Goal: Transaction & Acquisition: Register for event/course

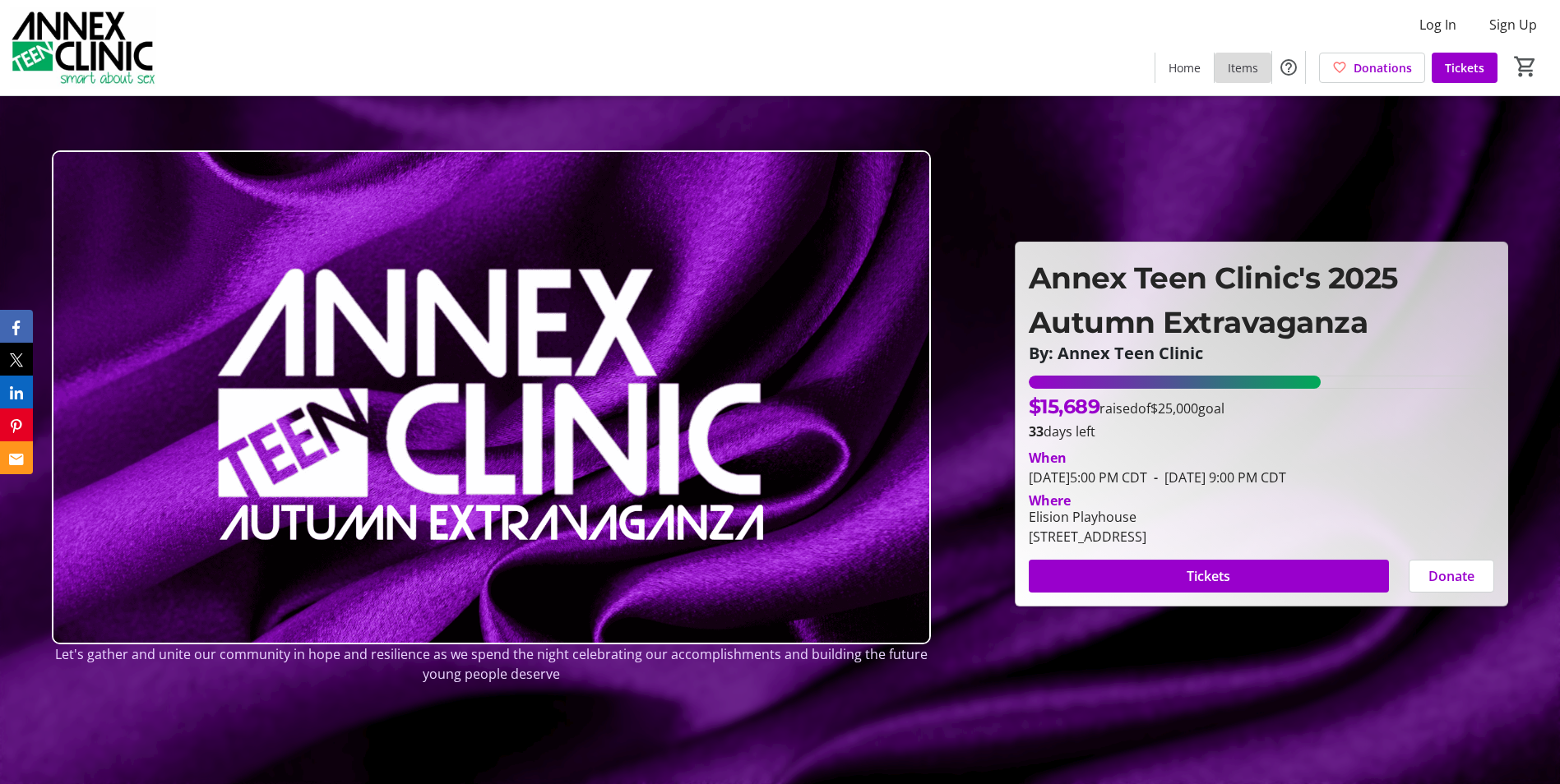
click at [1228, 66] on span at bounding box center [1243, 67] width 57 height 39
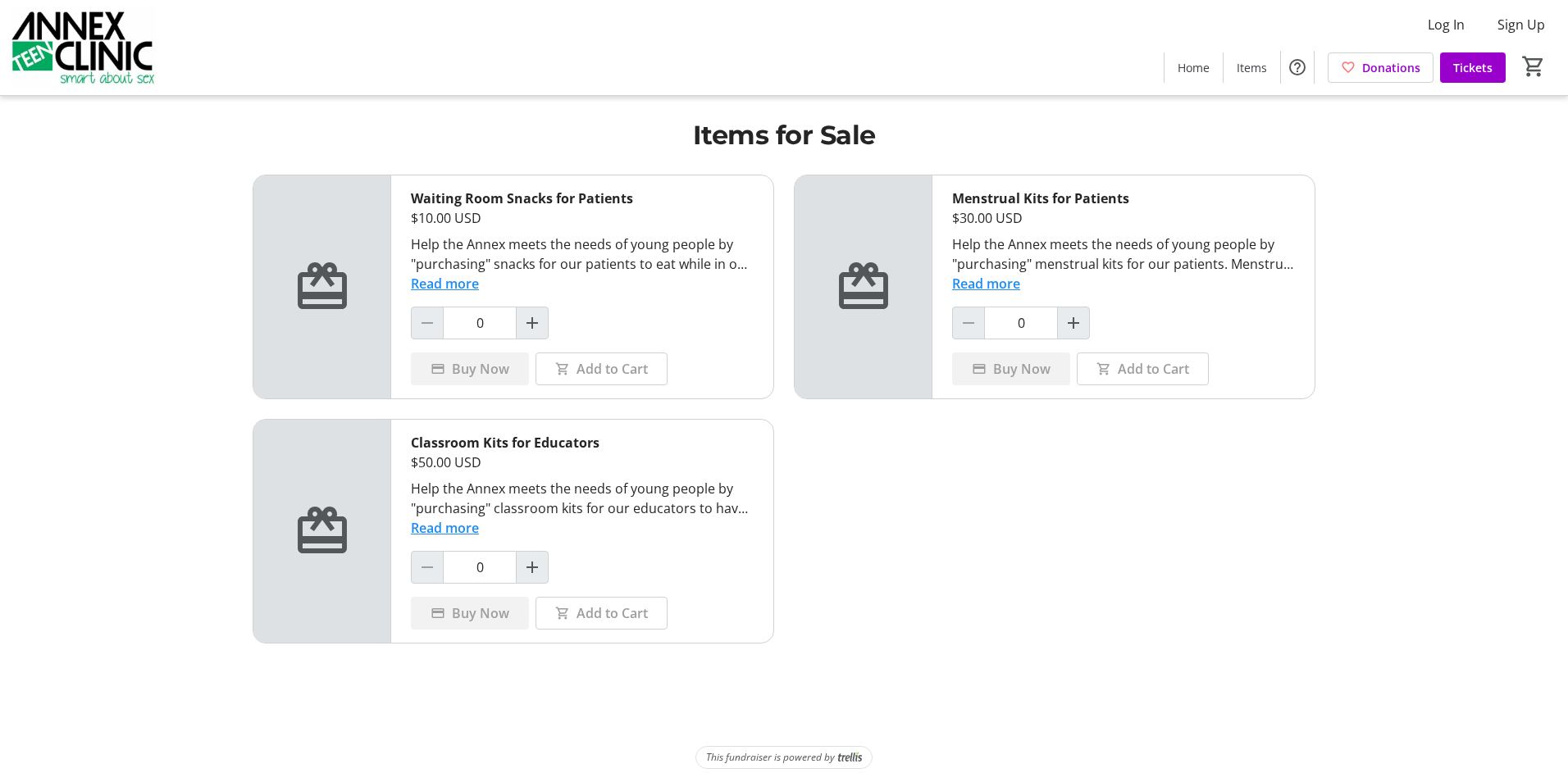
click at [455, 529] on button "Read more" at bounding box center [445, 529] width 68 height 20
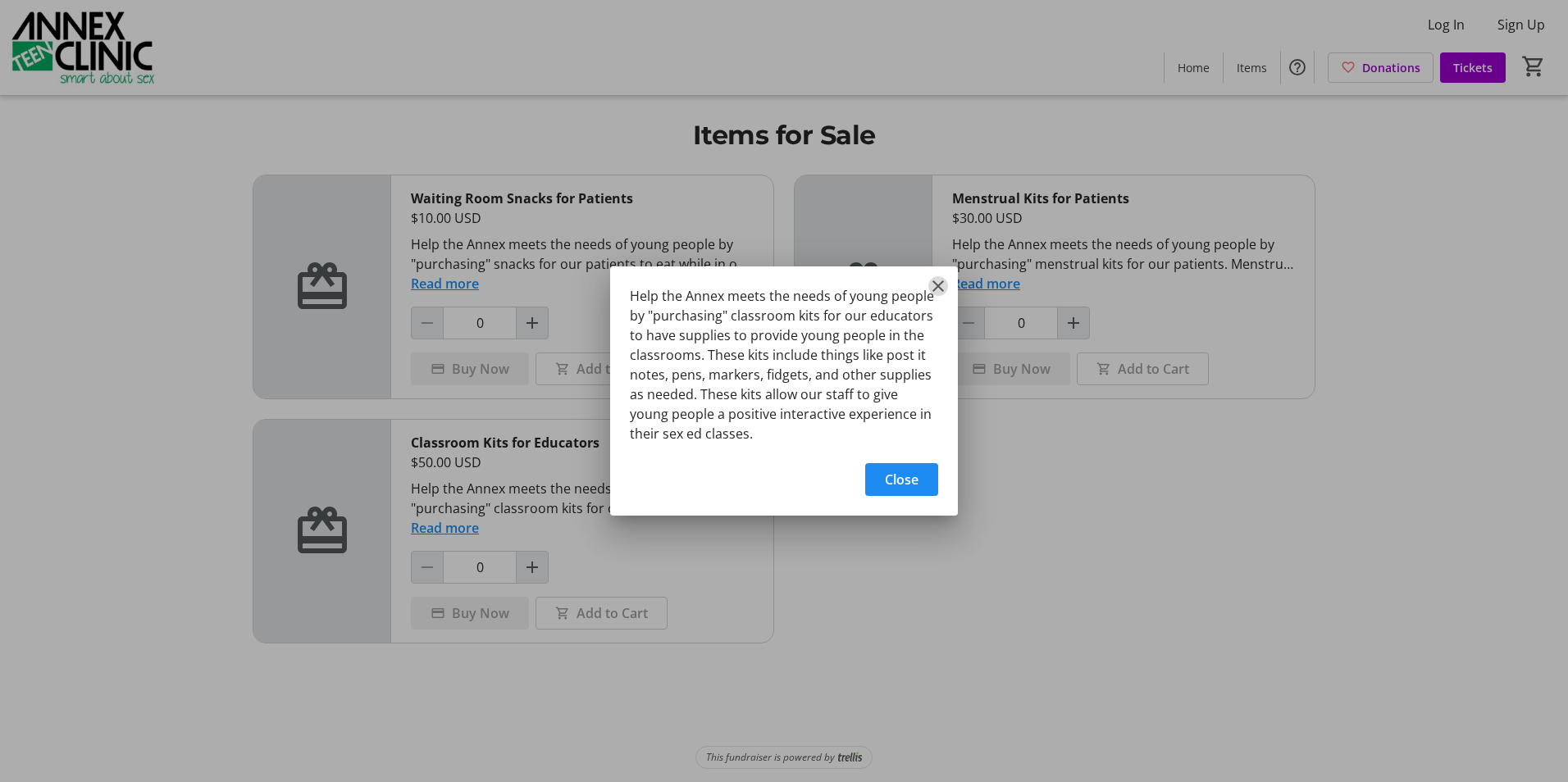
click at [936, 289] on mat-icon "Close" at bounding box center [939, 286] width 20 height 20
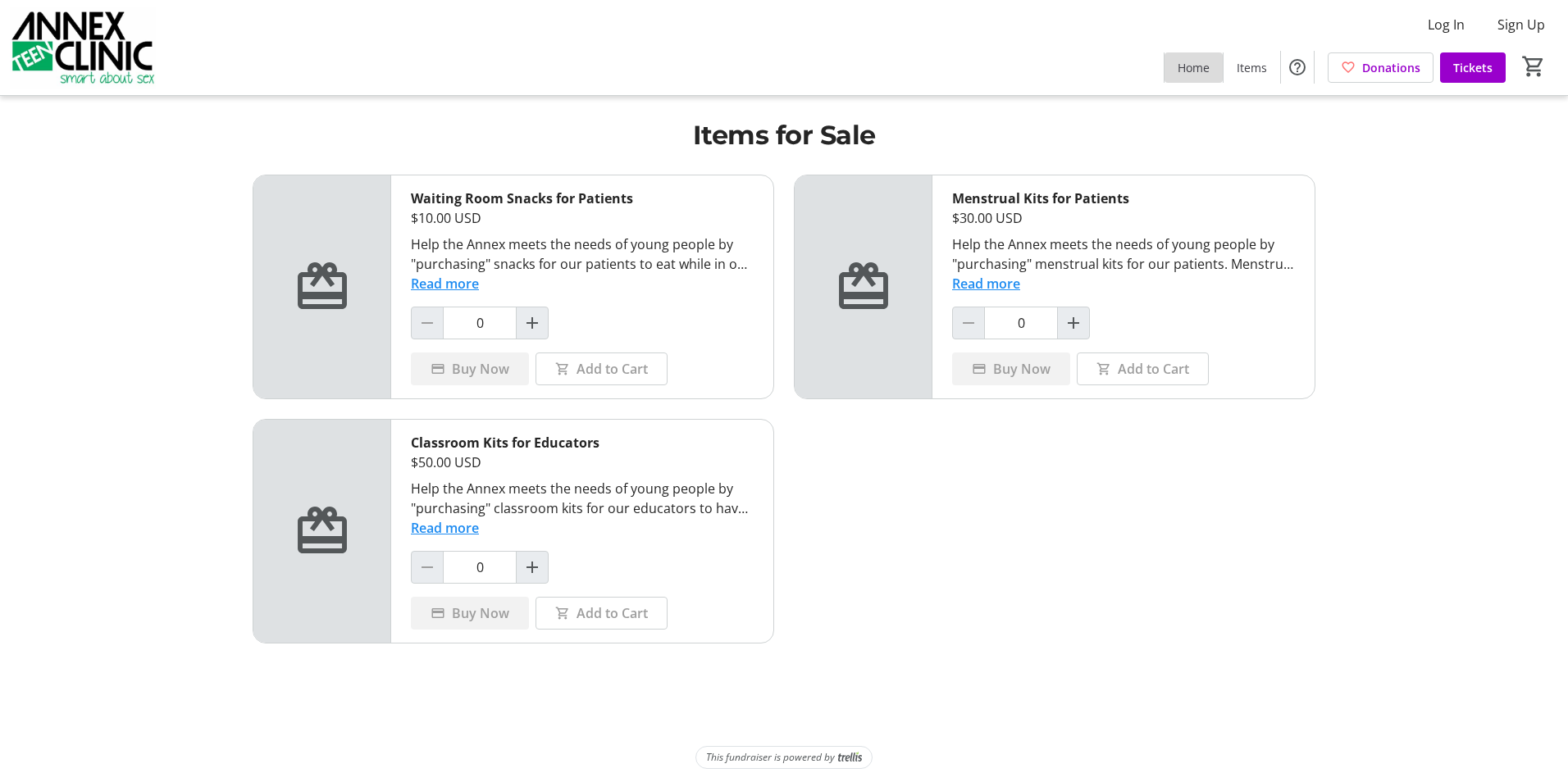
click at [1204, 70] on span "Home" at bounding box center [1193, 68] width 32 height 17
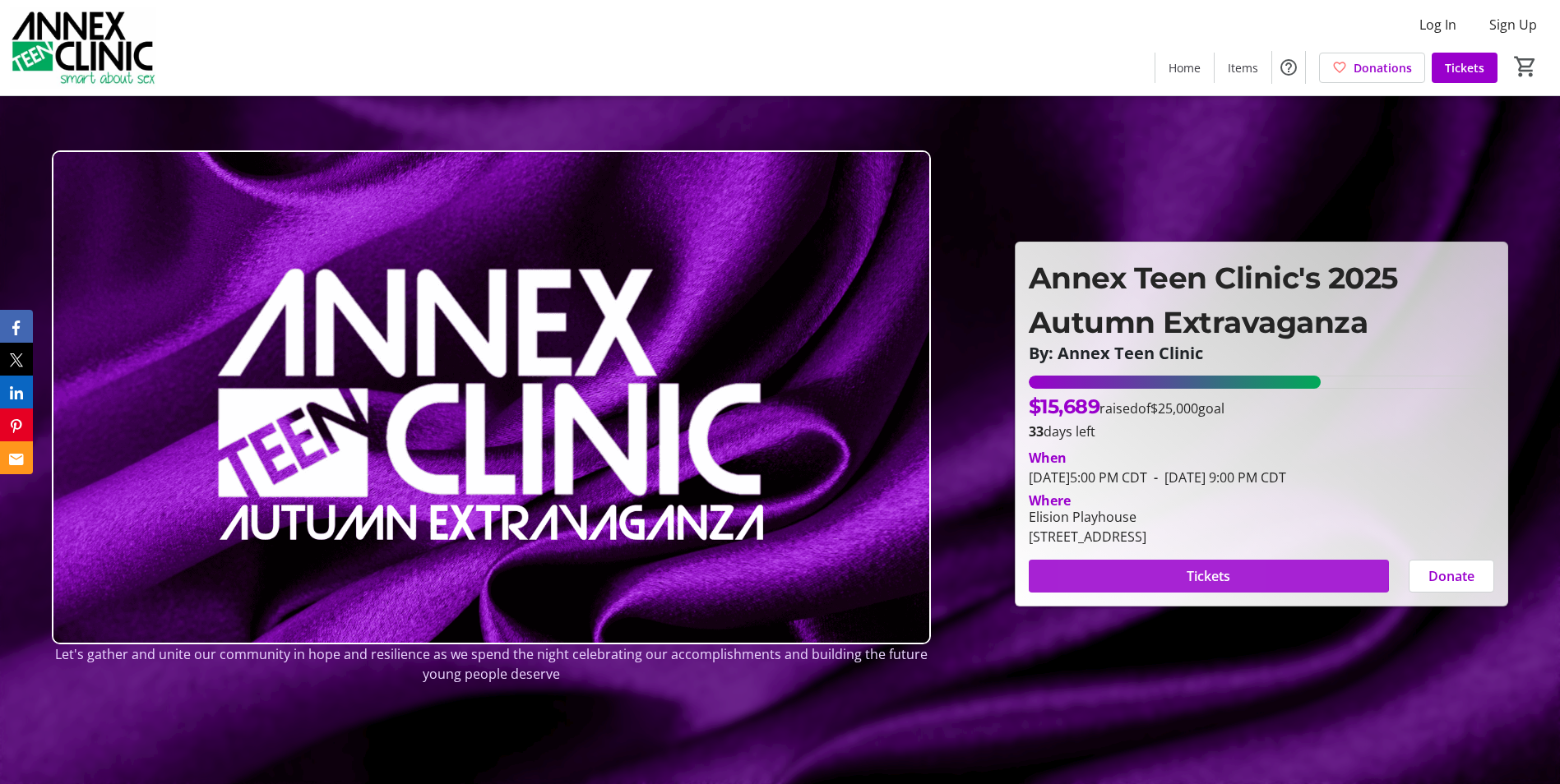
click at [1118, 573] on span at bounding box center [1209, 576] width 360 height 39
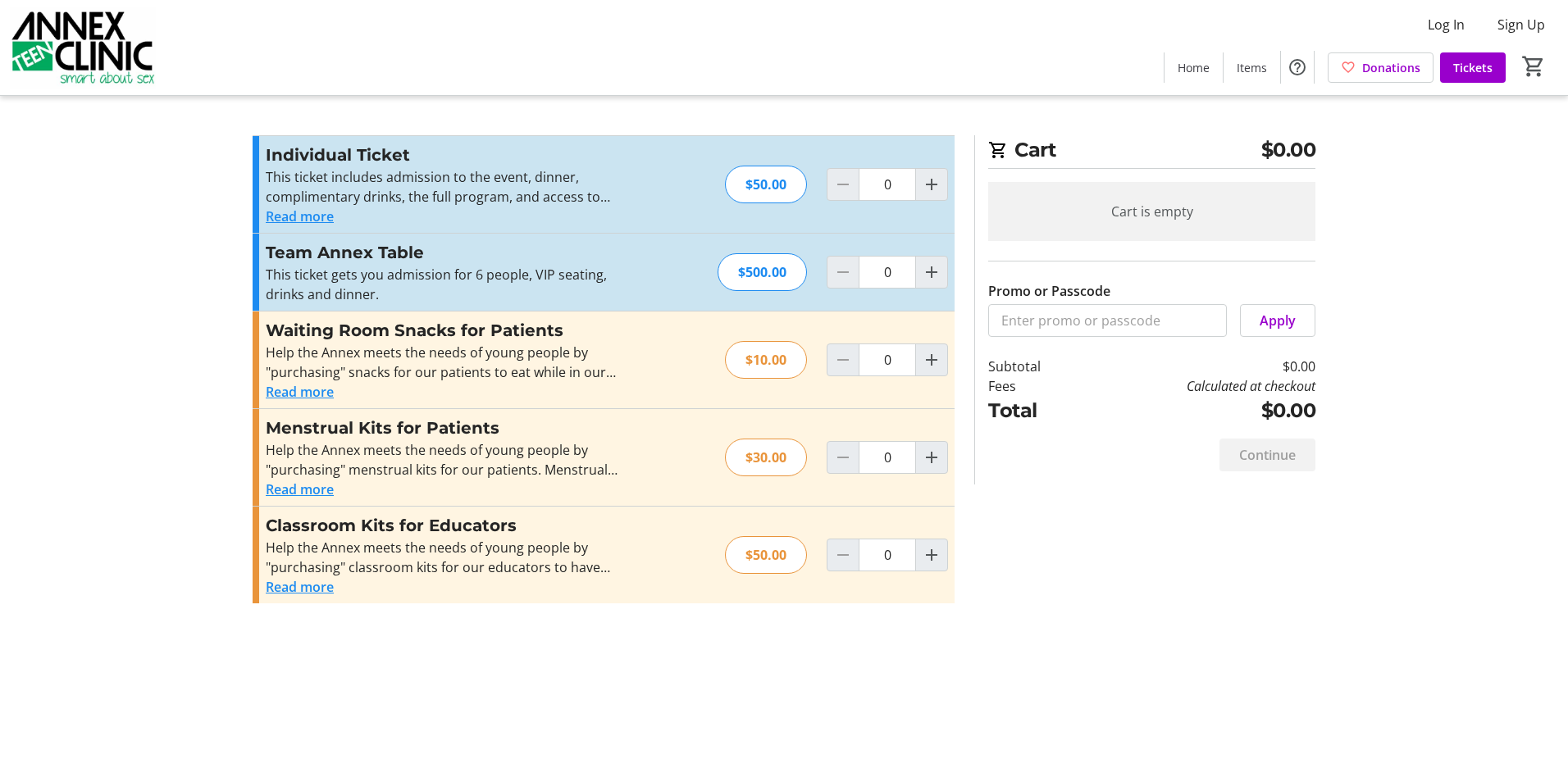
click at [317, 212] on button "Read more" at bounding box center [299, 217] width 68 height 20
